Goal: Information Seeking & Learning: Check status

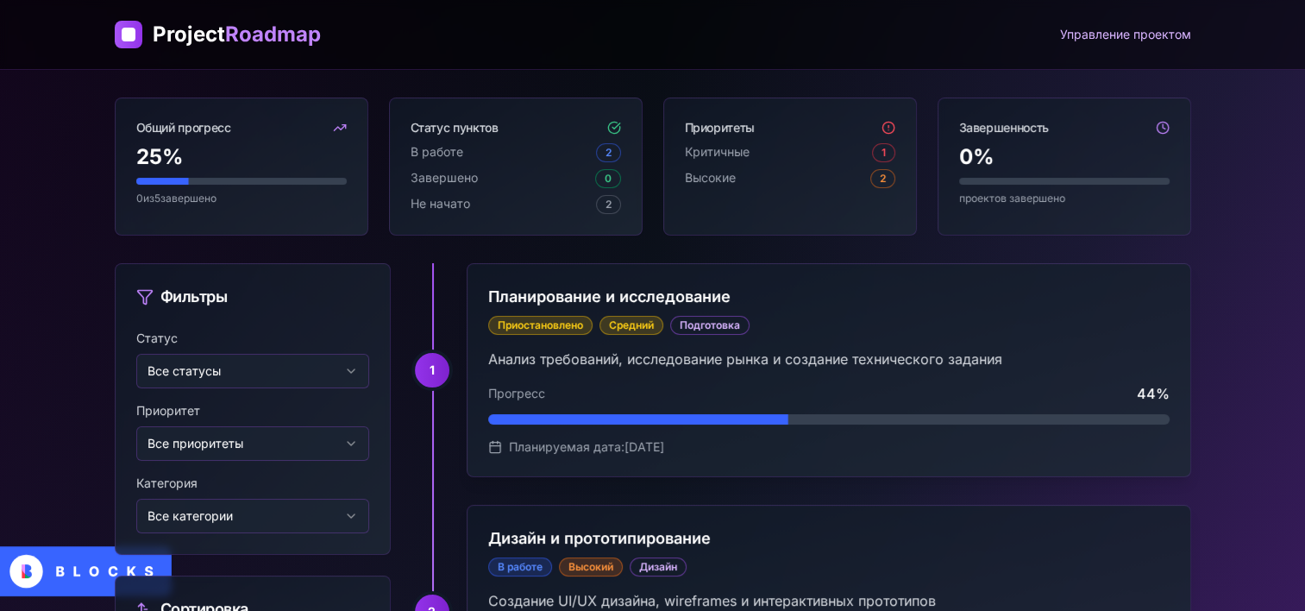
click at [1093, 38] on div "Управление проектом" at bounding box center [1125, 34] width 131 height 17
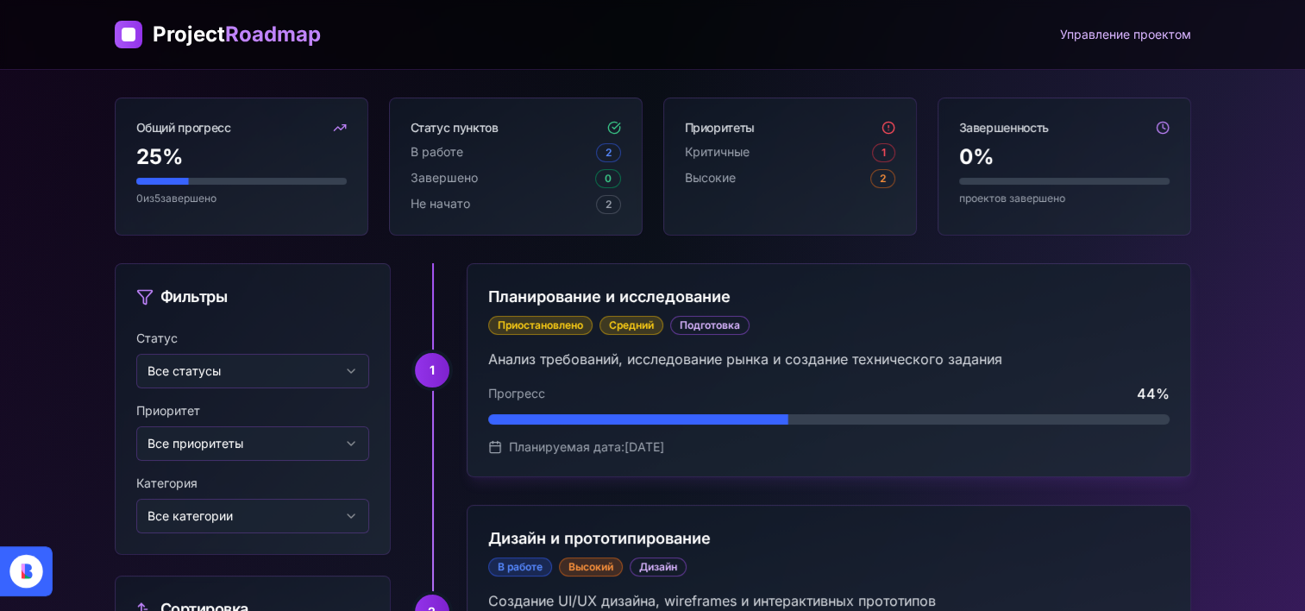
click at [1040, 321] on div "Приостановлено Средний Подготовка" at bounding box center [828, 325] width 681 height 19
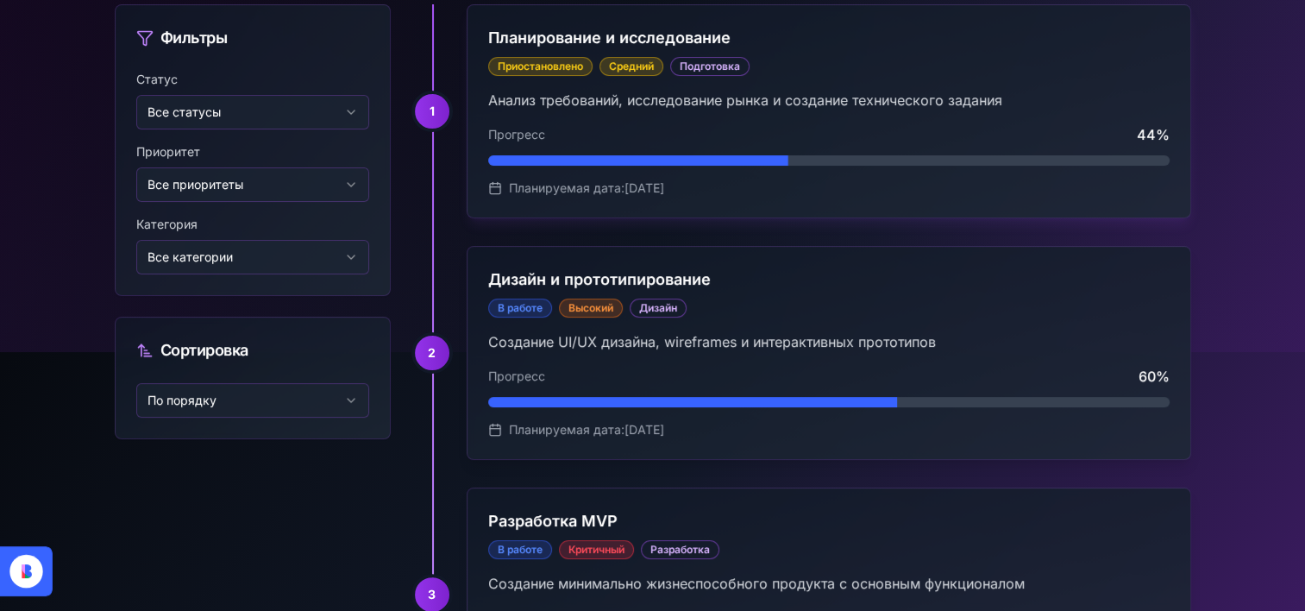
click at [1019, 147] on div "Прогресс 44 %" at bounding box center [828, 144] width 681 height 41
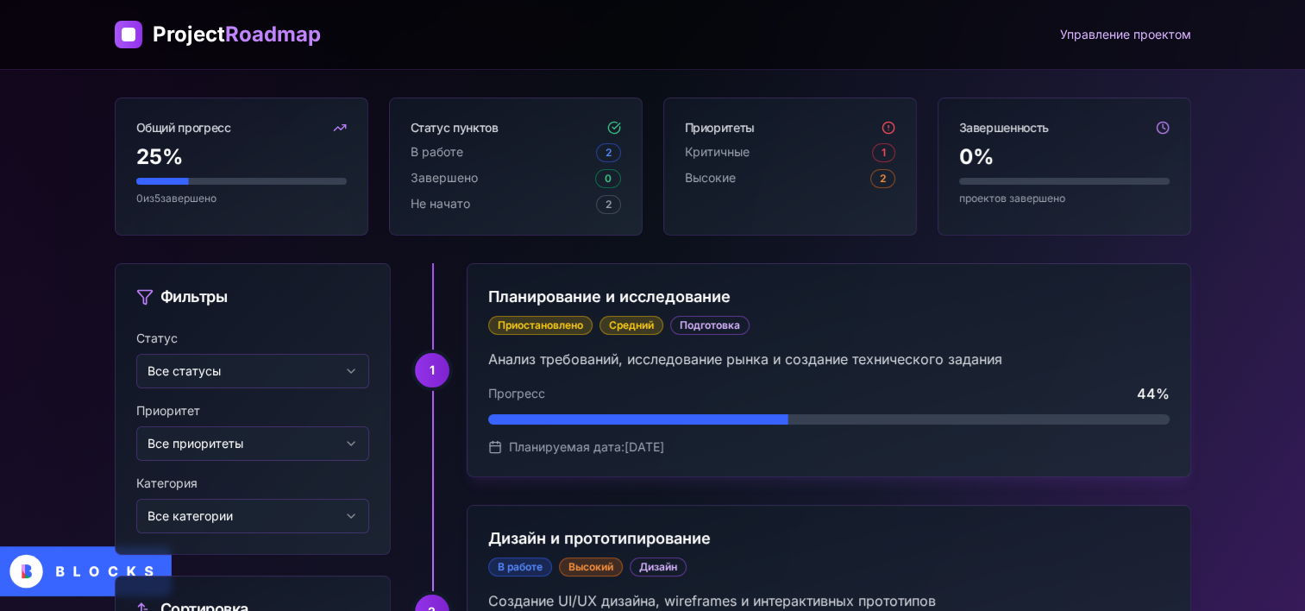
click at [1026, 317] on div "Приостановлено Средний Подготовка" at bounding box center [828, 325] width 681 height 19
click at [660, 295] on h3 "Планирование и исследование" at bounding box center [828, 297] width 681 height 24
click at [548, 286] on h3 "Планирование и исследование" at bounding box center [828, 297] width 681 height 24
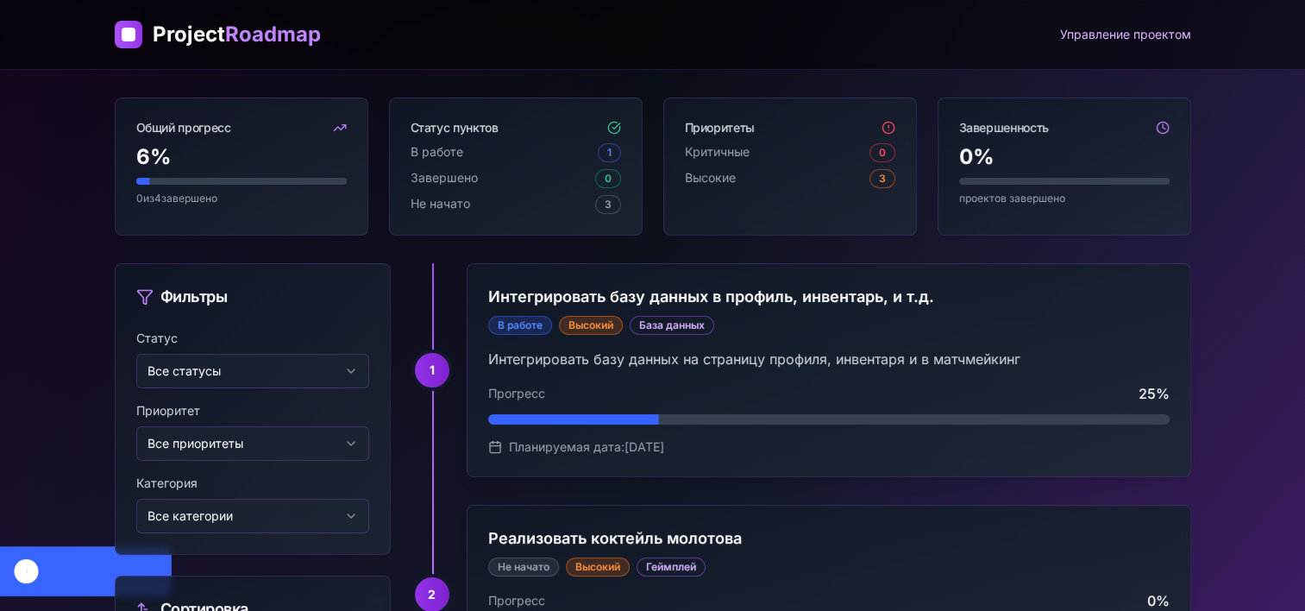
click at [1171, 129] on div "Завершенность" at bounding box center [1064, 120] width 252 height 45
drag, startPoint x: 327, startPoint y: 122, endPoint x: 355, endPoint y: 122, distance: 28.5
click at [355, 122] on div "Общий прогресс" at bounding box center [242, 120] width 252 height 45
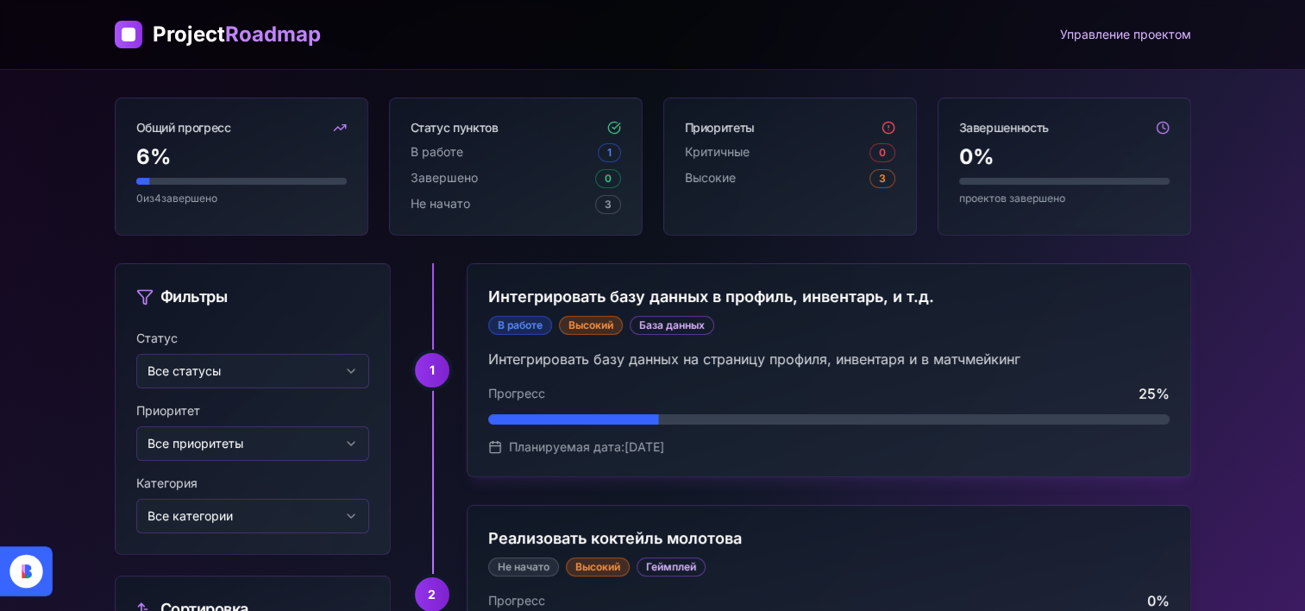
click at [571, 296] on h3 "Интегрировать базу данных в профиль, инвентарь, и т.д." at bounding box center [828, 297] width 681 height 24
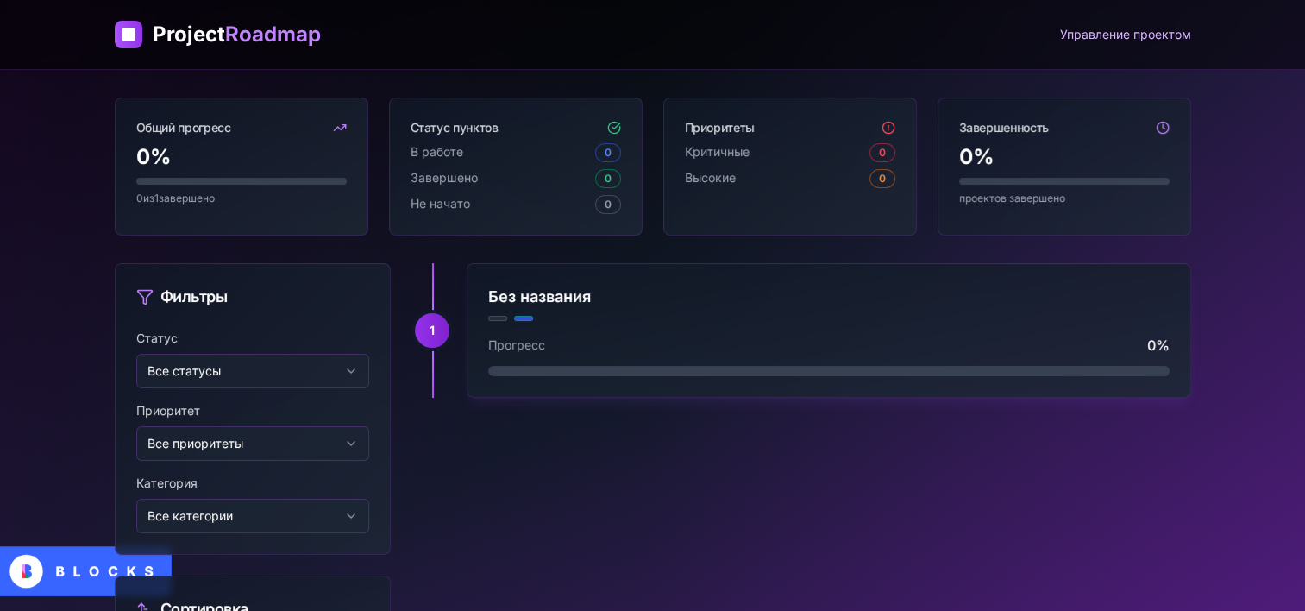
click at [526, 316] on div at bounding box center [523, 318] width 19 height 5
click at [502, 316] on div at bounding box center [497, 318] width 19 height 5
click at [523, 316] on div at bounding box center [523, 318] width 19 height 5
click at [495, 316] on div at bounding box center [497, 318] width 19 height 5
click at [533, 310] on div "Без названия" at bounding box center [828, 303] width 681 height 36
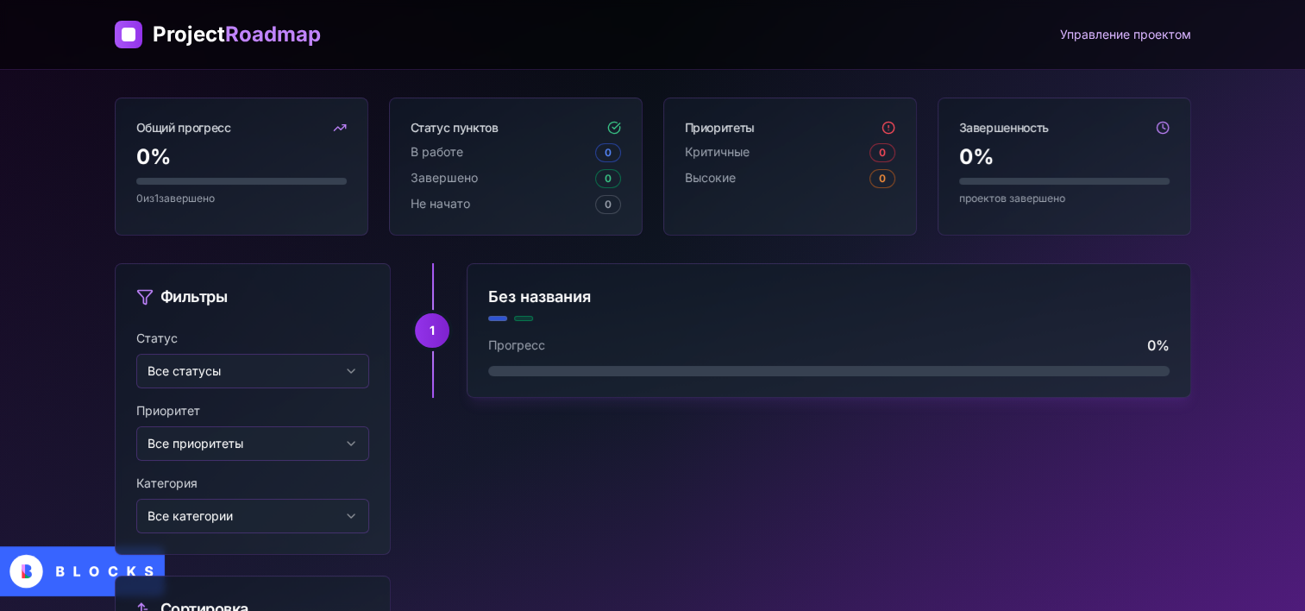
click at [504, 316] on div at bounding box center [497, 318] width 19 height 5
click at [528, 316] on div at bounding box center [523, 318] width 19 height 5
click at [495, 317] on div at bounding box center [497, 318] width 19 height 5
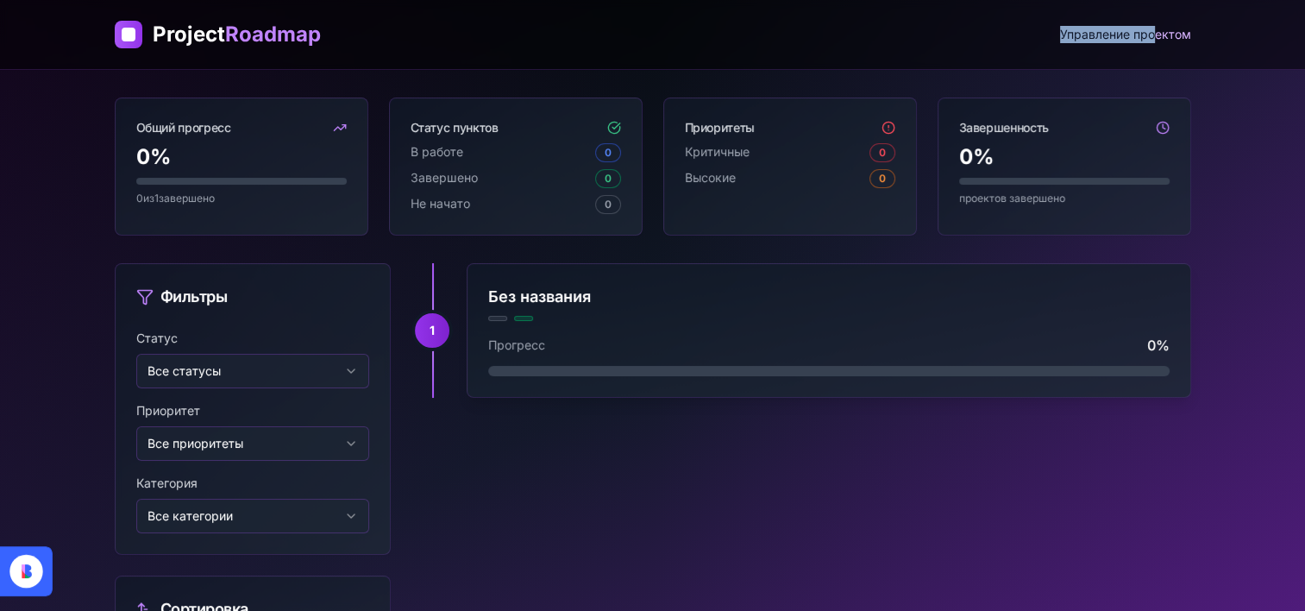
drag, startPoint x: 1063, startPoint y: 29, endPoint x: 1153, endPoint y: 40, distance: 91.2
click at [1153, 40] on div "Управление проектом" at bounding box center [1125, 34] width 131 height 17
drag, startPoint x: 1153, startPoint y: 40, endPoint x: 980, endPoint y: 47, distance: 173.5
click at [980, 47] on div "Project Roadmap Управление проектом" at bounding box center [653, 35] width 1076 height 28
click at [1060, 45] on div "Project Roadmap Управление проектом" at bounding box center [653, 35] width 1076 height 28
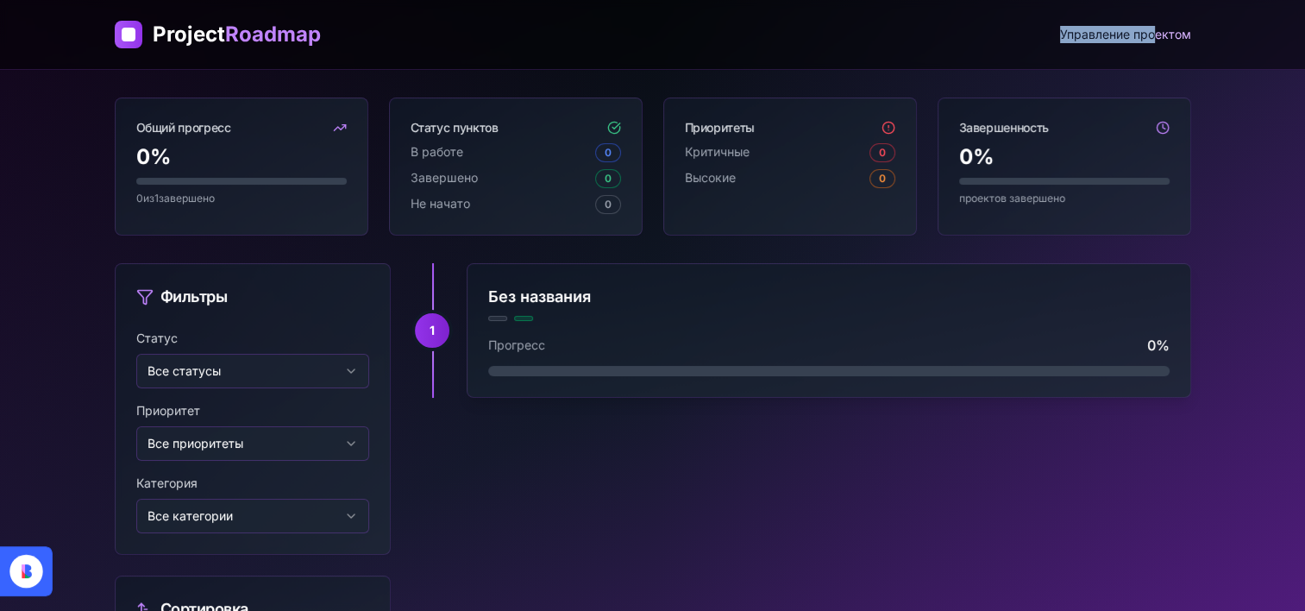
click at [1035, 30] on div "Project Roadmap Управление проектом" at bounding box center [653, 35] width 1076 height 28
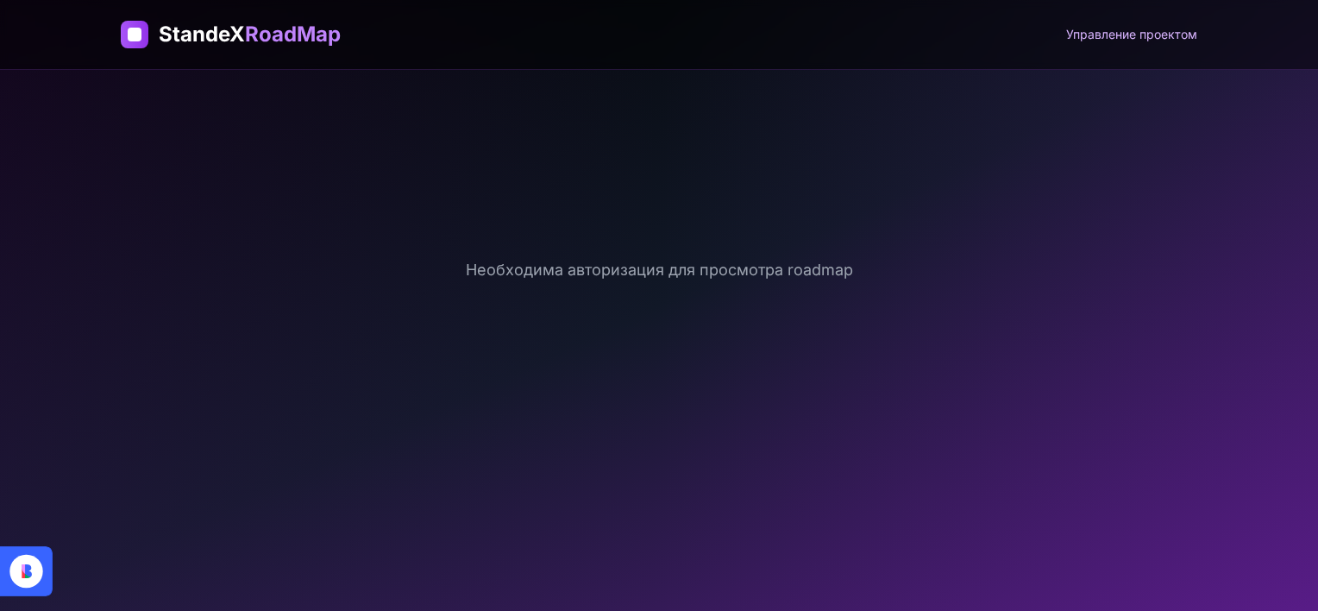
drag, startPoint x: 138, startPoint y: 28, endPoint x: 124, endPoint y: 27, distance: 13.8
click at [124, 27] on div at bounding box center [135, 35] width 28 height 28
drag, startPoint x: 116, startPoint y: 29, endPoint x: 159, endPoint y: 28, distance: 42.3
click at [159, 28] on div "StandeX RoadMap Управление проектом" at bounding box center [659, 34] width 1104 height 69
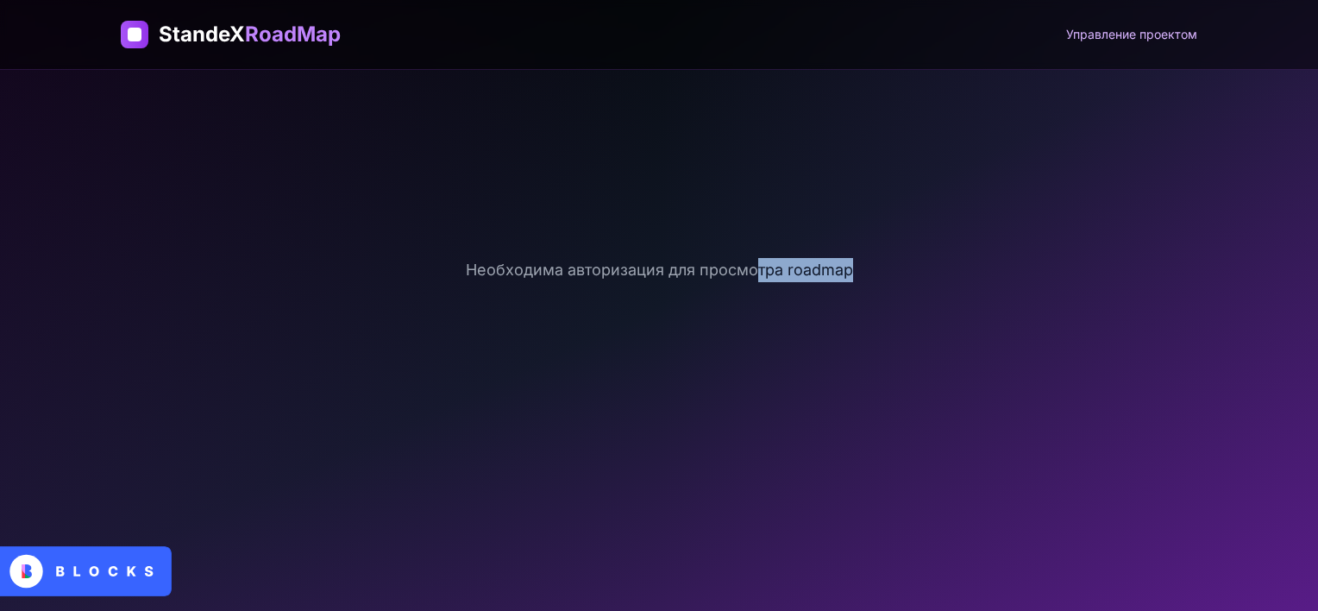
drag, startPoint x: 756, startPoint y: 262, endPoint x: 957, endPoint y: 261, distance: 201.0
click at [957, 261] on div "Необходима авторизация для просмотра roadmap" at bounding box center [659, 269] width 1076 height 345
drag, startPoint x: 957, startPoint y: 261, endPoint x: 707, endPoint y: 306, distance: 254.1
click at [707, 306] on div "Необходима авторизация для просмотра roadmap" at bounding box center [659, 269] width 1076 height 345
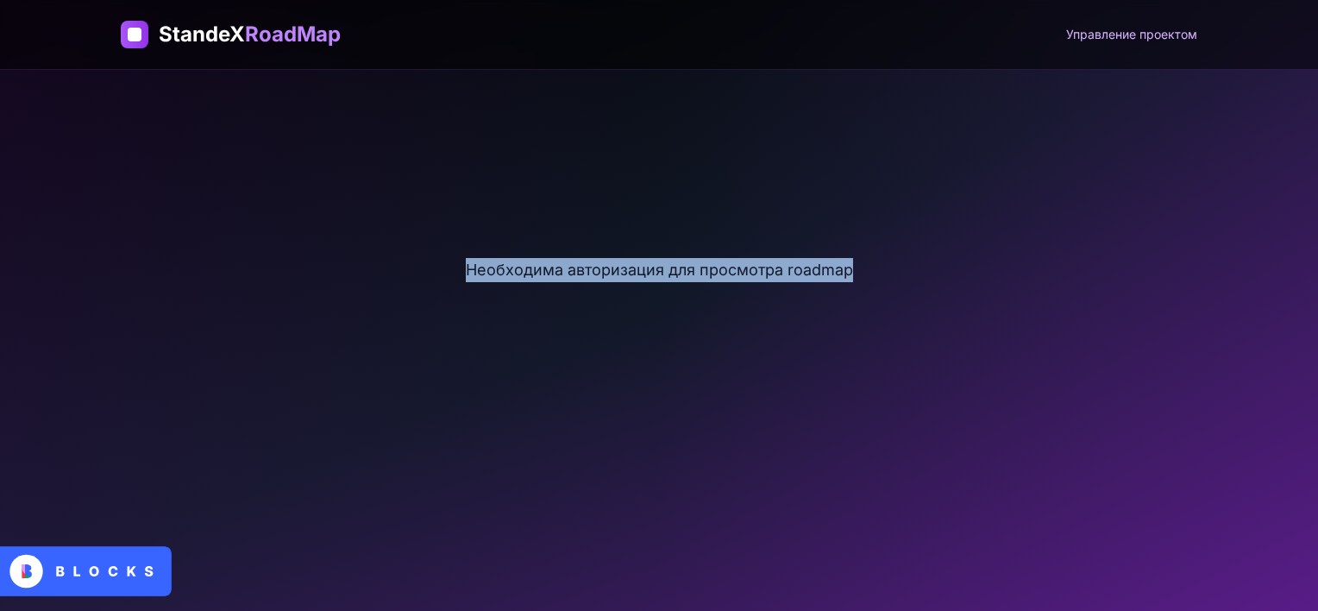
drag, startPoint x: 412, startPoint y: 231, endPoint x: 1155, endPoint y: 313, distance: 747.1
click at [1155, 313] on div "Необходима авторизация для просмотра roadmap" at bounding box center [659, 269] width 1076 height 345
copy p "Необходима авторизация для просмотра roadmap"
click at [387, 220] on div "Необходима авторизация для просмотра roadmap" at bounding box center [659, 269] width 1076 height 345
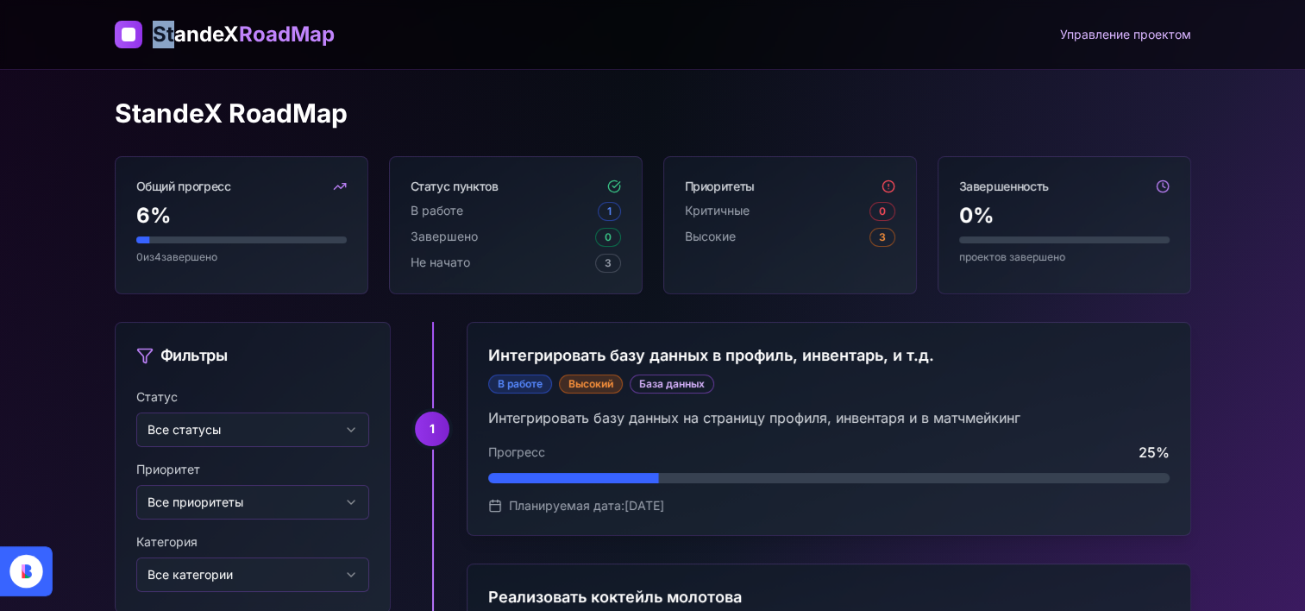
drag, startPoint x: 148, startPoint y: 27, endPoint x: 177, endPoint y: 27, distance: 28.5
click at [177, 27] on div "StandeX RoadMap Управление проектом" at bounding box center [653, 34] width 1104 height 69
drag, startPoint x: 177, startPoint y: 27, endPoint x: 122, endPoint y: 28, distance: 55.2
click at [122, 28] on div at bounding box center [129, 35] width 28 height 28
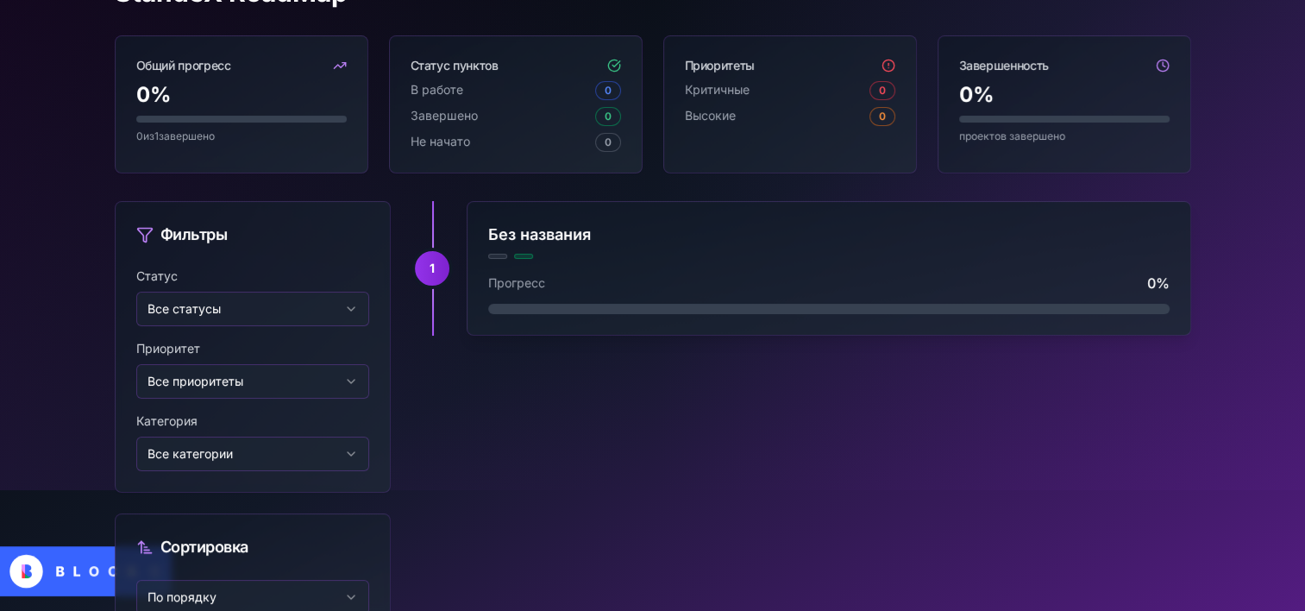
scroll to position [171, 0]
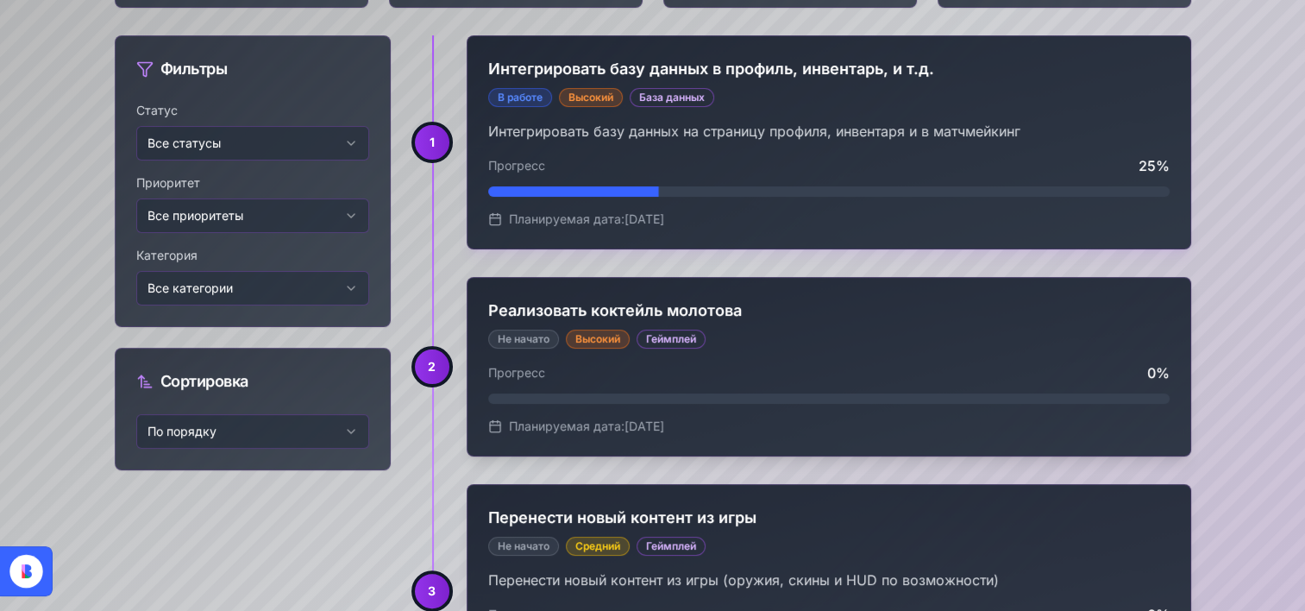
scroll to position [200, 0]
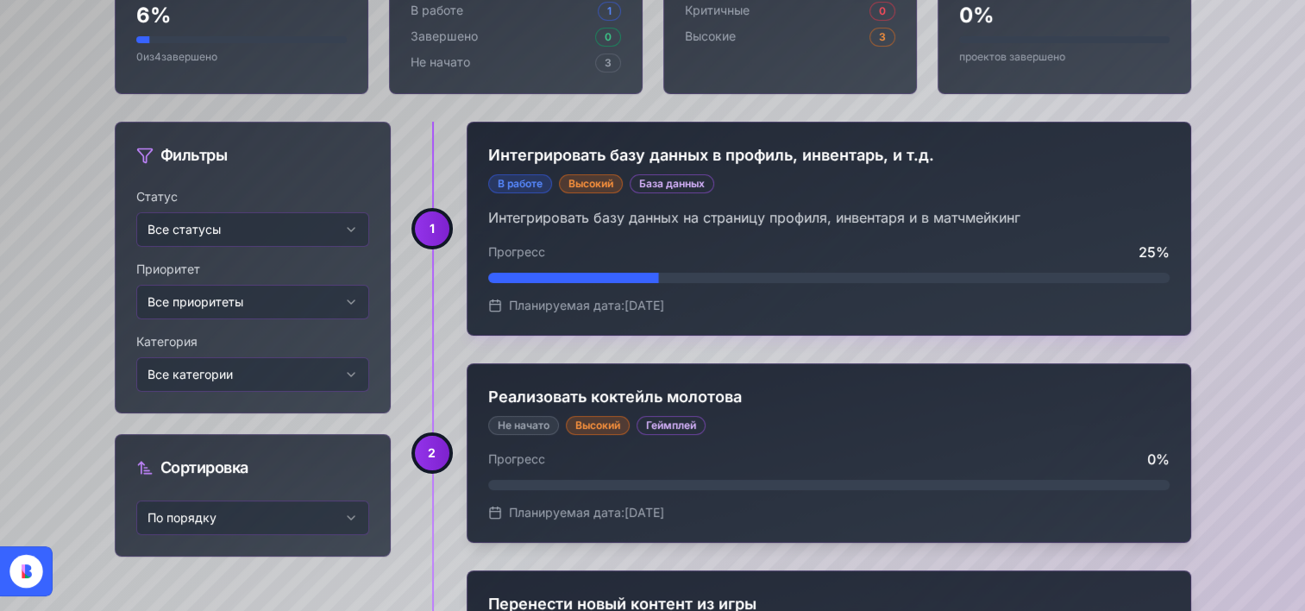
click at [529, 155] on h3 "Интегрировать базу данных в профиль, инвентарь, и т.д." at bounding box center [828, 155] width 681 height 24
click at [521, 245] on span "Прогресс" at bounding box center [516, 251] width 57 height 17
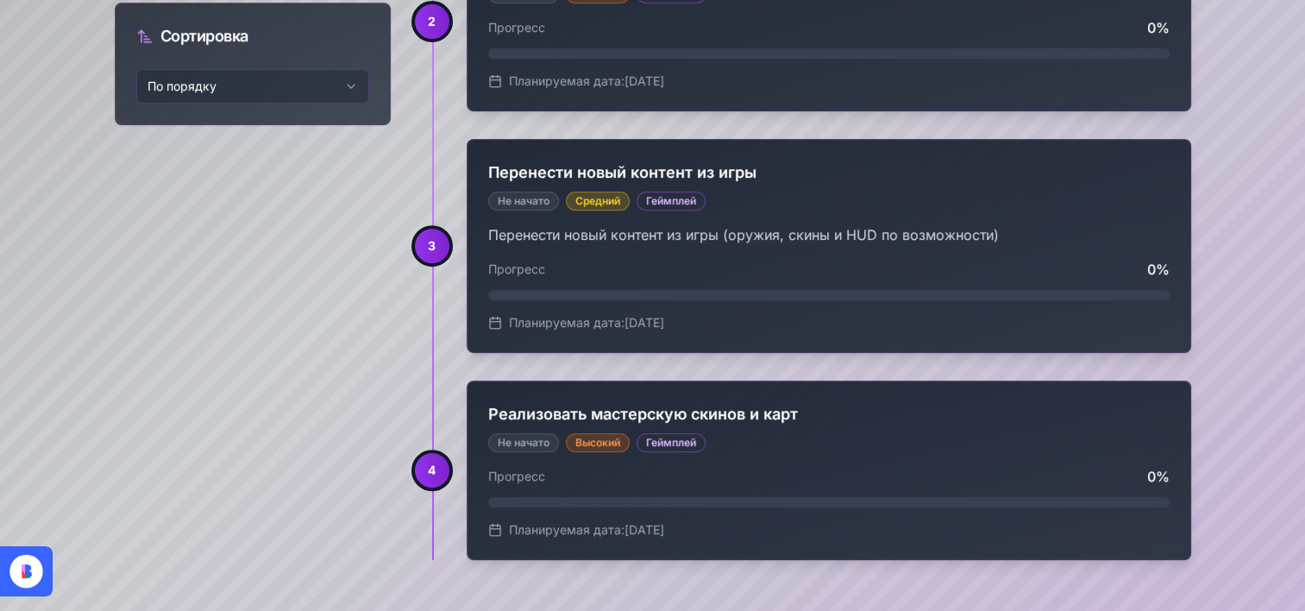
scroll to position [114, 0]
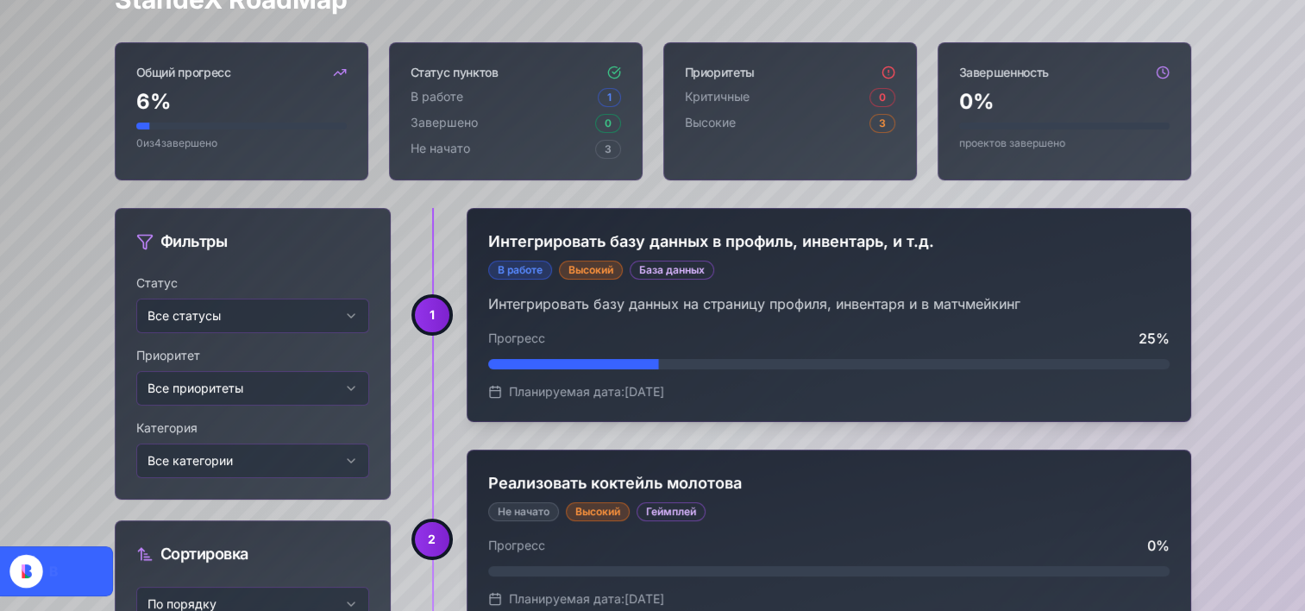
click at [89, 216] on div "StandeX RoadMap Управление проектом StandeX RoadMap Общий прогресс 6 % 0 из 4 з…" at bounding box center [652, 509] width 1305 height 1246
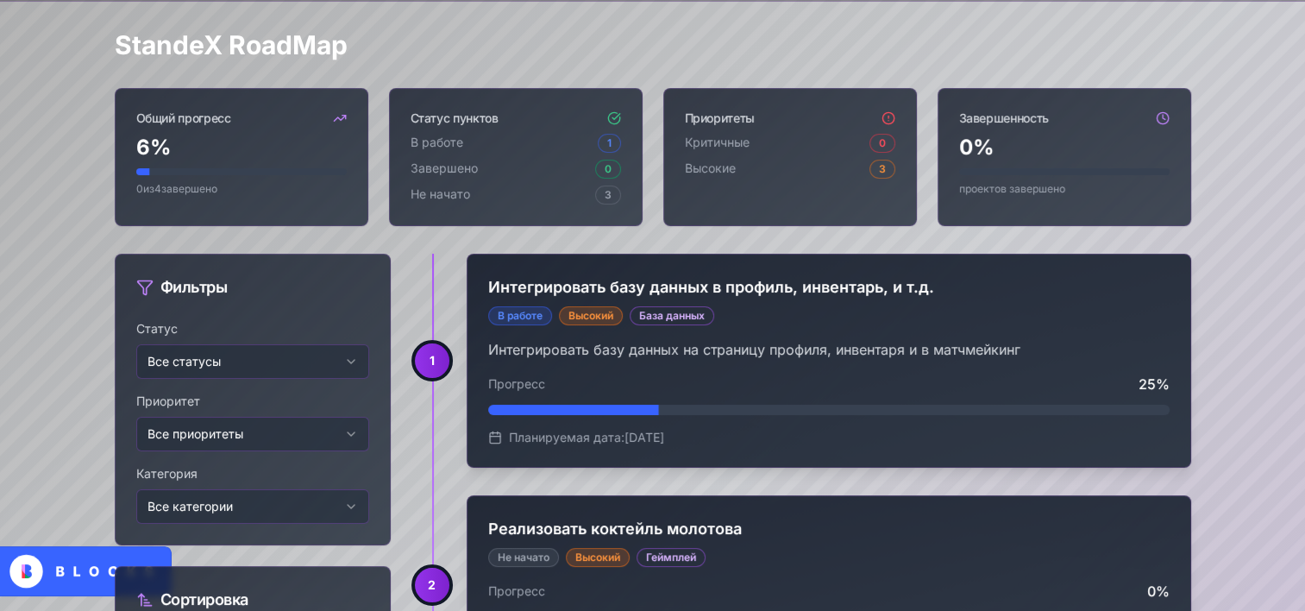
scroll to position [0, 0]
